Goal: Navigation & Orientation: Find specific page/section

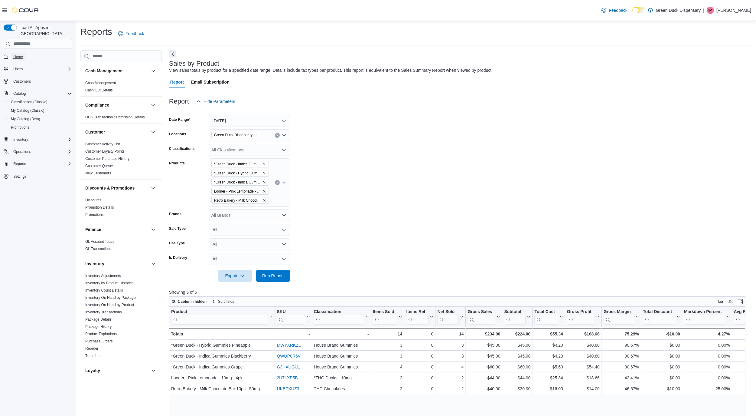
click at [23, 54] on span "Home" at bounding box center [18, 56] width 10 height 5
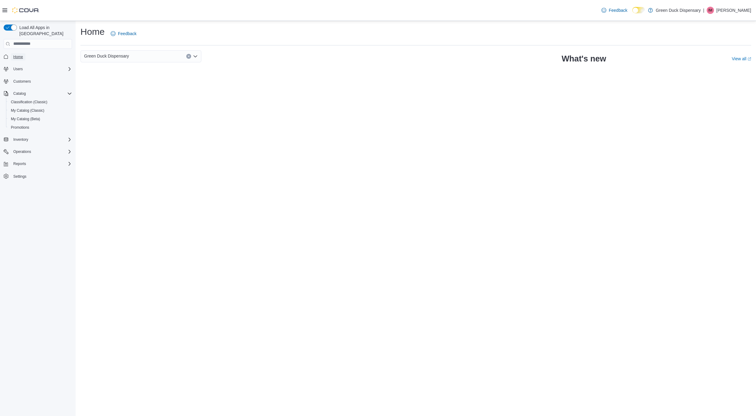
click at [17, 54] on span "Home" at bounding box center [18, 56] width 10 height 5
click at [18, 54] on span "Home" at bounding box center [18, 56] width 10 height 5
click at [20, 54] on span "Home" at bounding box center [18, 56] width 10 height 5
click at [18, 54] on span "Home" at bounding box center [18, 56] width 10 height 5
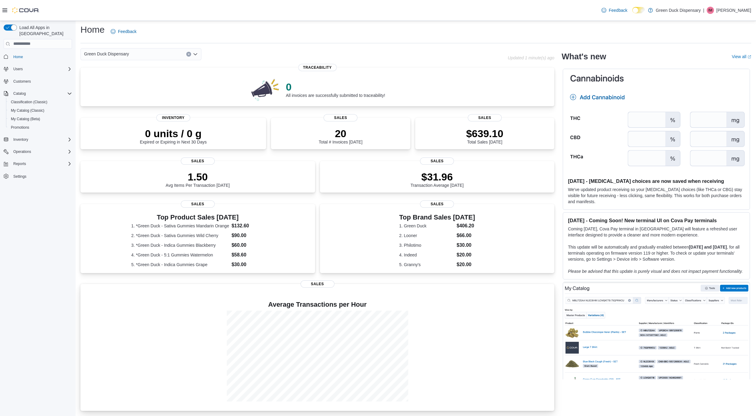
scroll to position [3, 0]
